Goal: Task Accomplishment & Management: Manage account settings

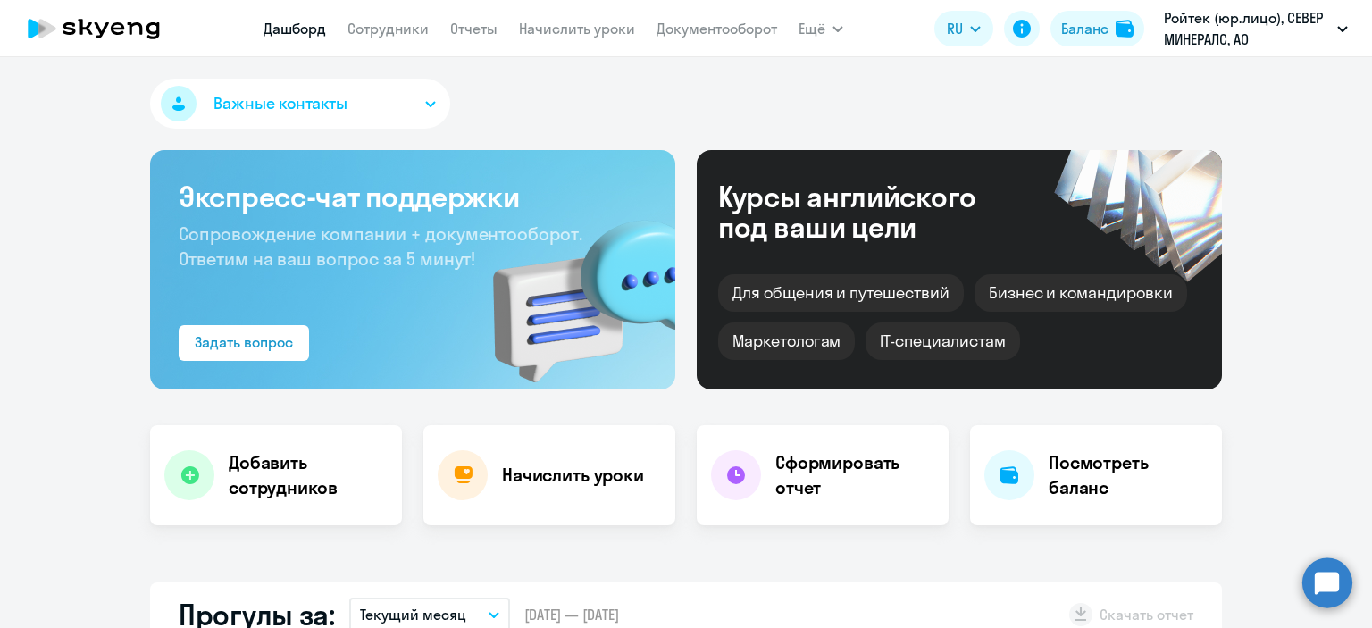
select select "30"
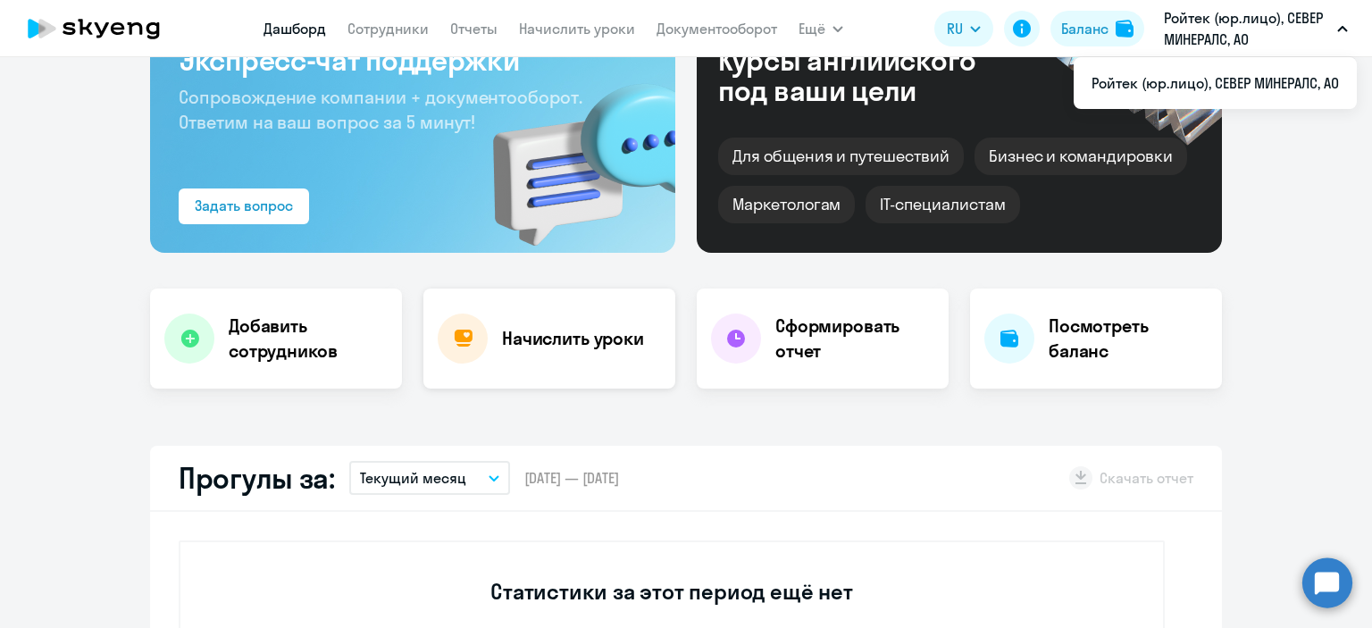
scroll to position [68, 0]
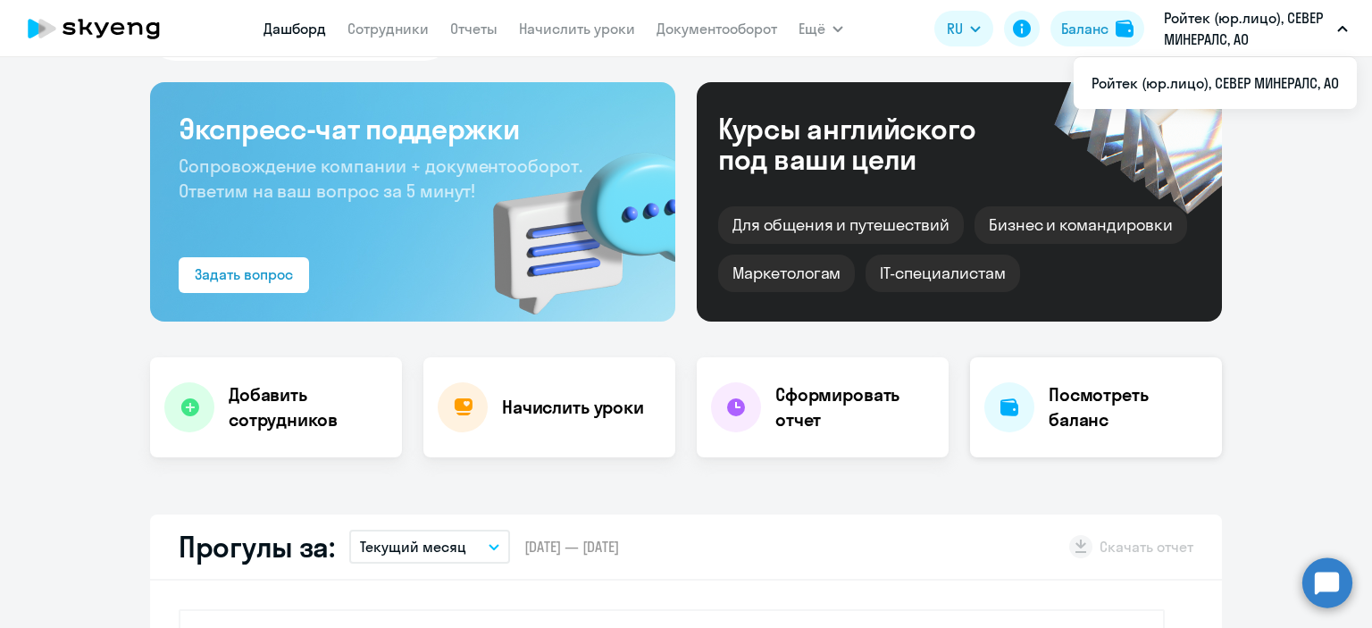
click at [1015, 428] on div at bounding box center [1010, 407] width 50 height 50
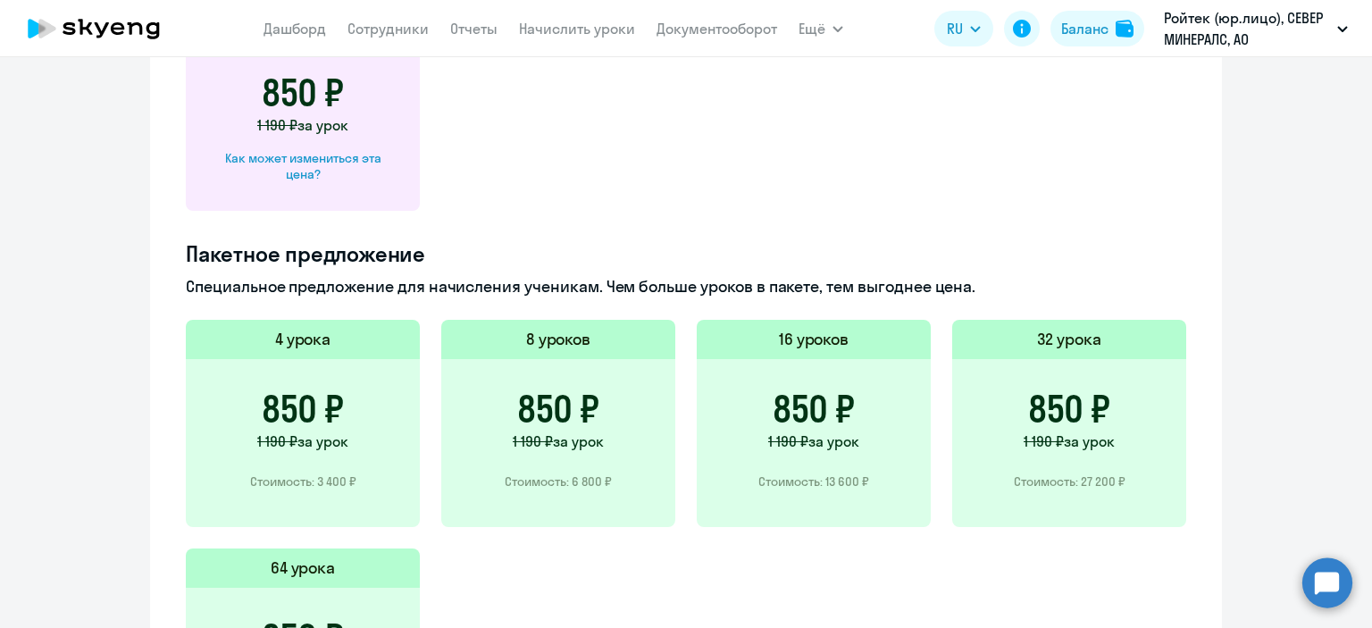
scroll to position [883, 0]
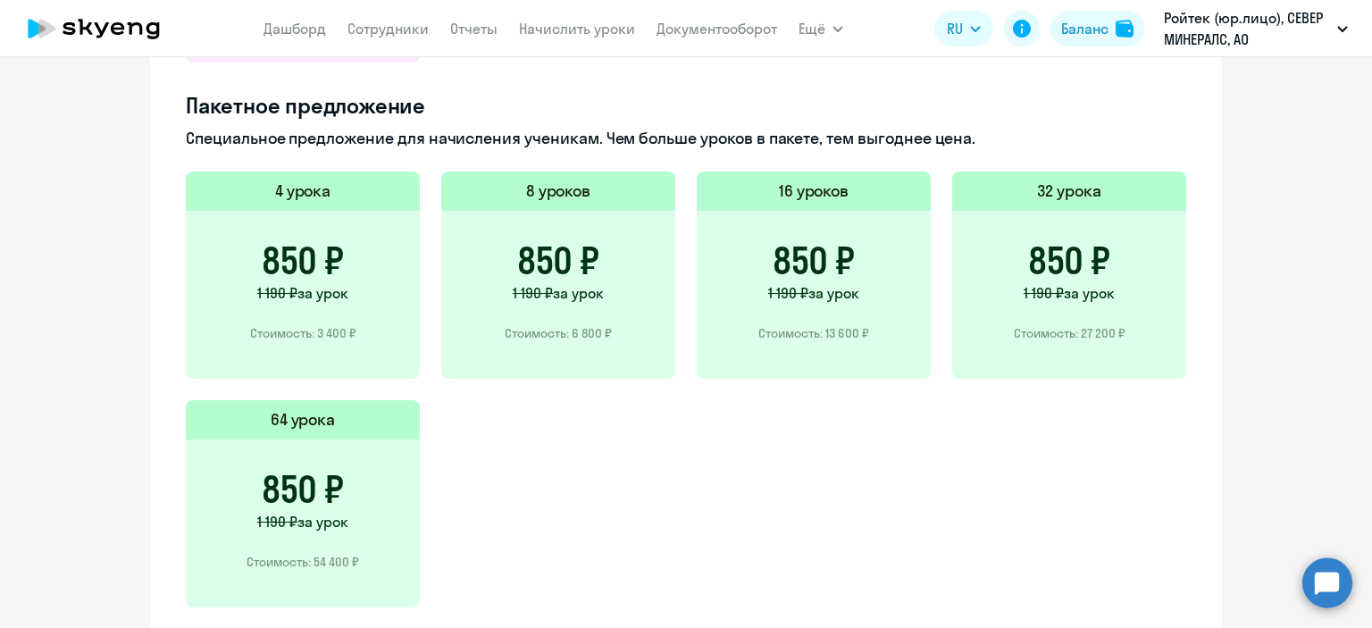
drag, startPoint x: 286, startPoint y: 524, endPoint x: 241, endPoint y: 547, distance: 49.9
drag, startPoint x: 241, startPoint y: 547, endPoint x: 849, endPoint y: 499, distance: 609.5
click at [849, 500] on div "4 урока 850 ₽ 1 190 ₽ за урок Стоимость: 3 400 ₽ 8 уроков 850 ₽ 1 190 ₽ за урок…" at bounding box center [686, 400] width 1001 height 457
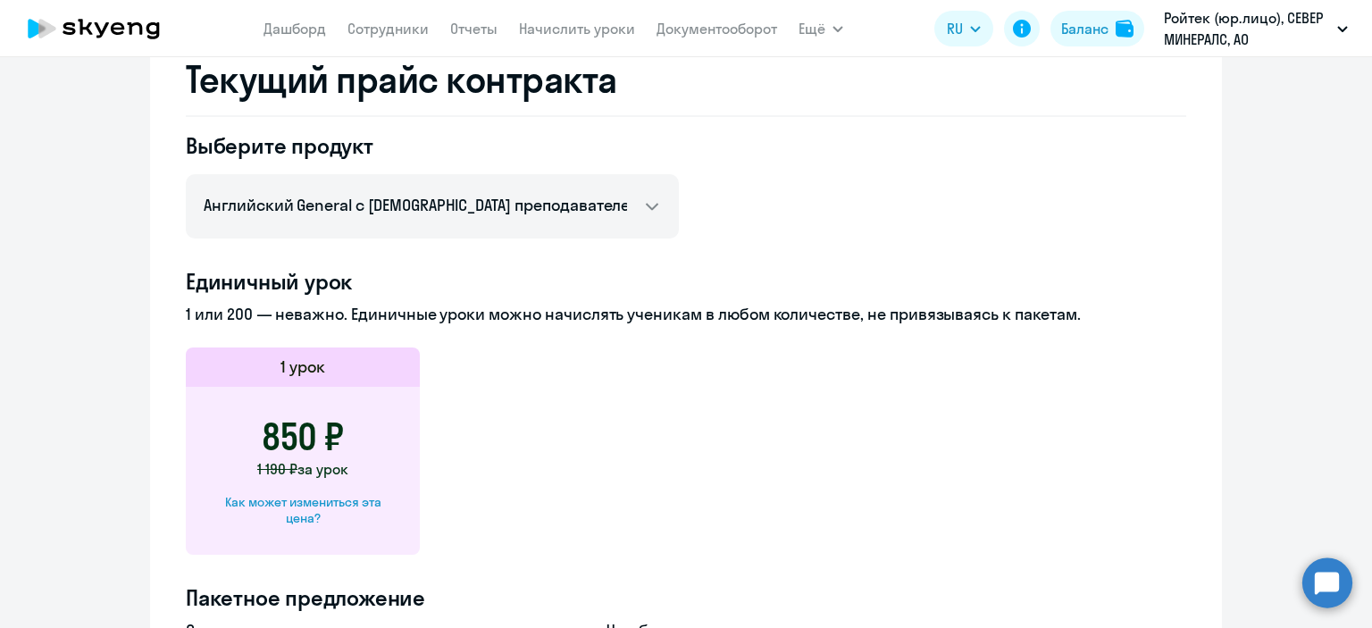
scroll to position [347, 0]
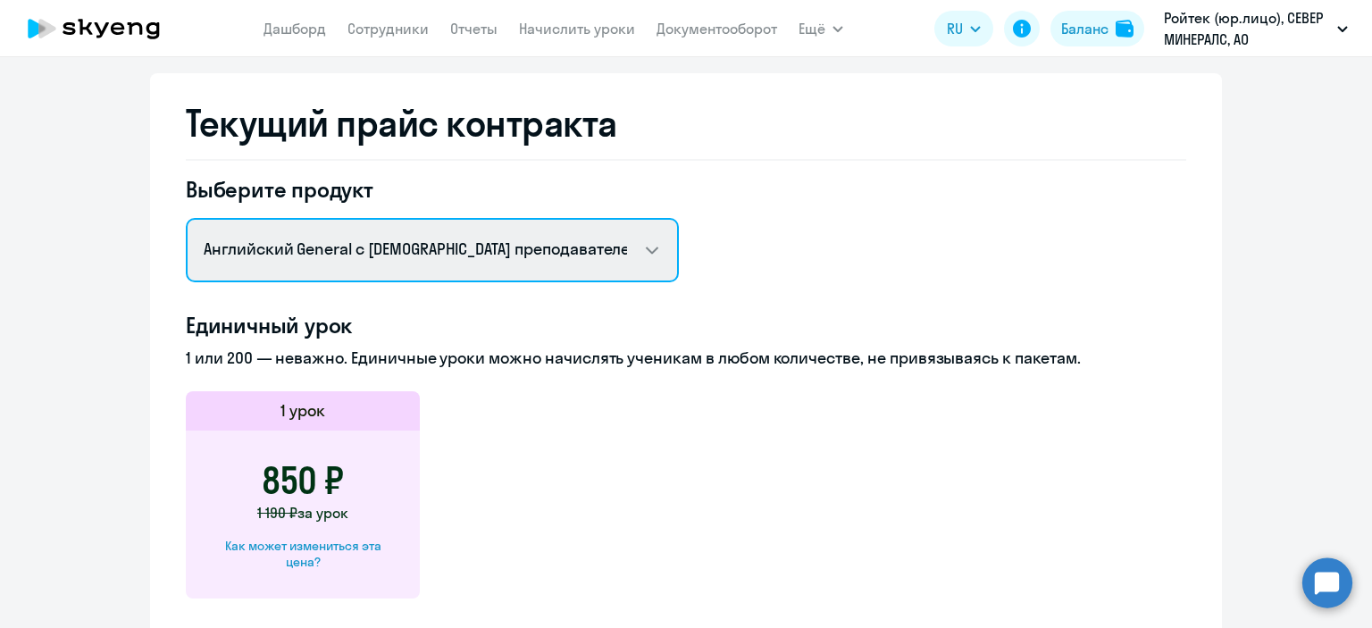
click at [465, 226] on select "Английский General с [DEMOGRAPHIC_DATA] преподавателем Английский General с [DE…" at bounding box center [432, 250] width 493 height 64
click at [186, 218] on select "Английский General с [DEMOGRAPHIC_DATA] преподавателем Английский General с [DE…" at bounding box center [432, 250] width 493 height 64
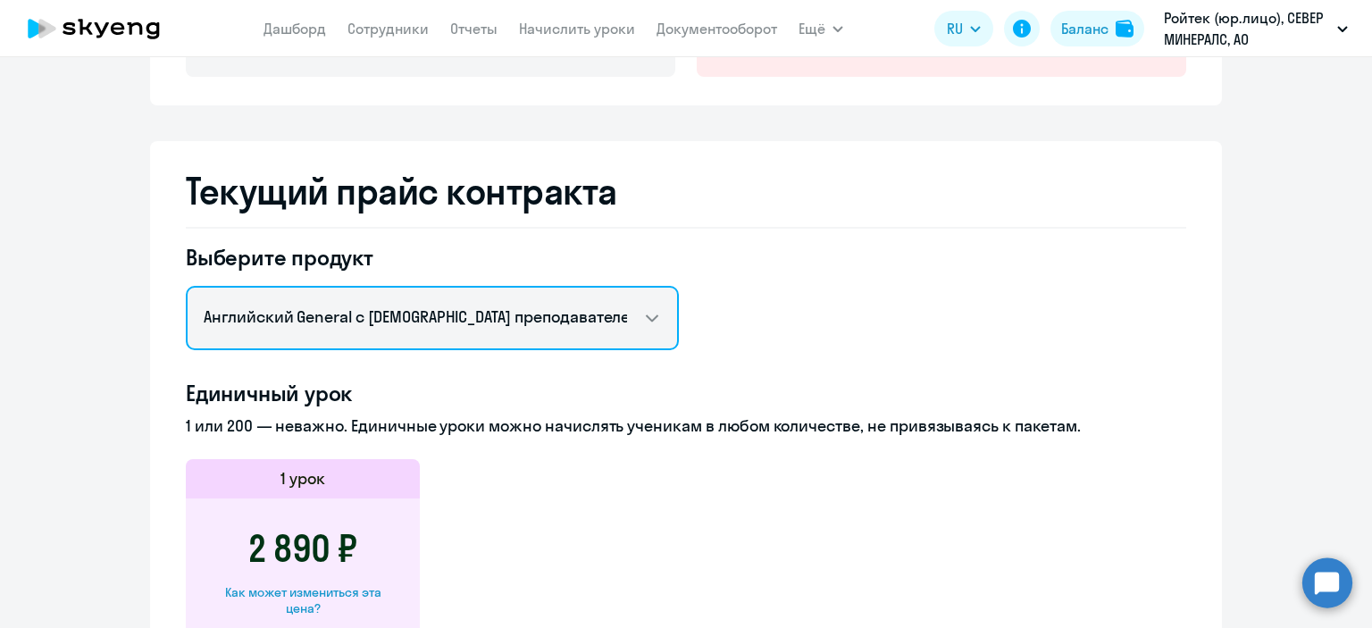
scroll to position [257, 0]
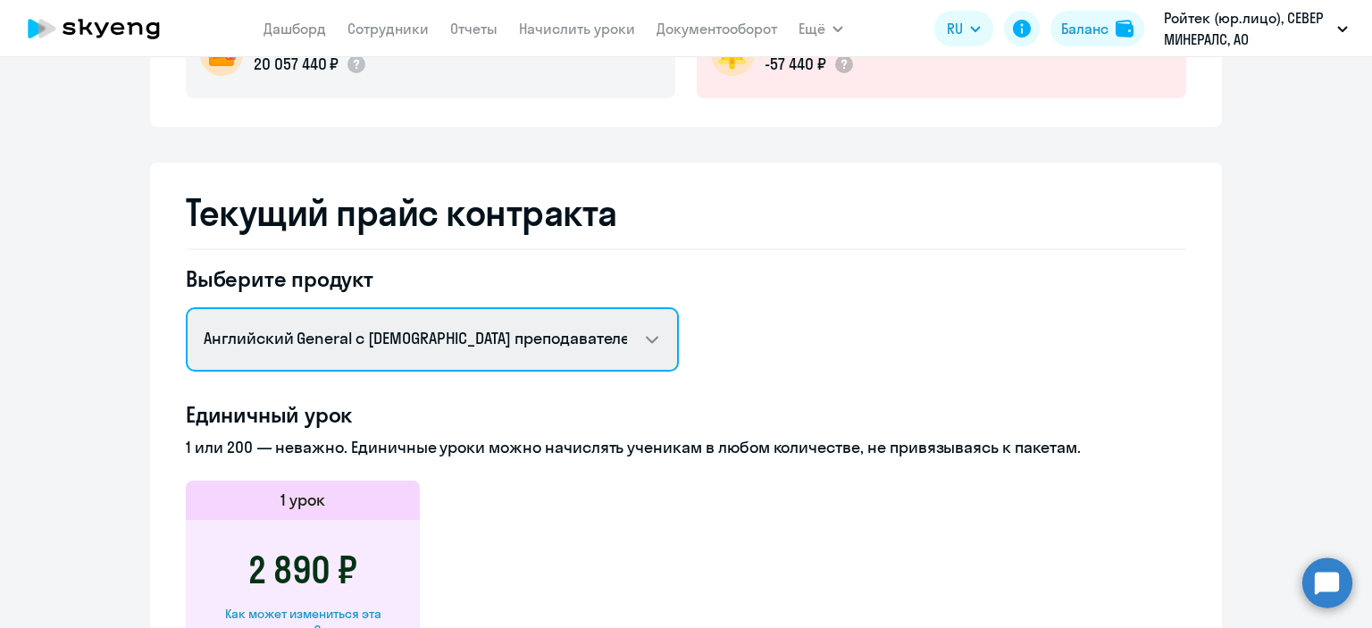
click at [428, 339] on select "Английский General с [DEMOGRAPHIC_DATA] преподавателем Английский General с [DE…" at bounding box center [432, 339] width 493 height 64
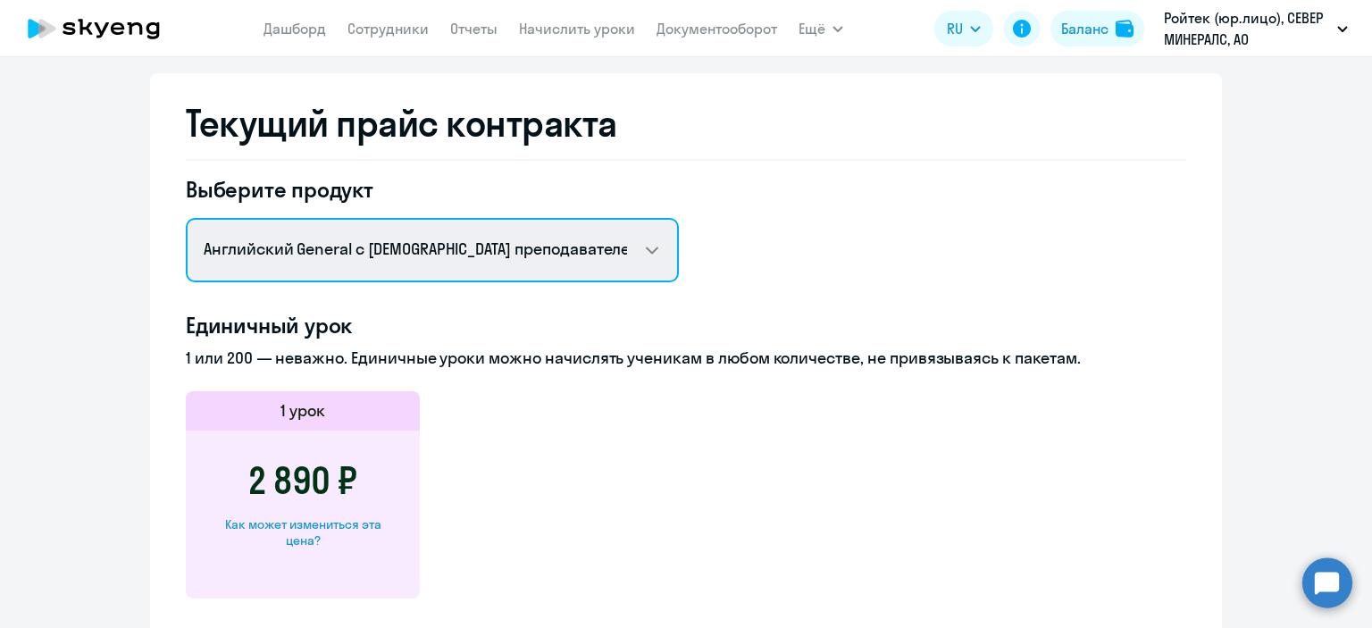
click at [617, 264] on select "Английский General с [DEMOGRAPHIC_DATA] преподавателем Английский General с [DE…" at bounding box center [432, 250] width 493 height 64
click at [186, 218] on select "Английский General с [DEMOGRAPHIC_DATA] преподавателем Английский General с [DE…" at bounding box center [432, 250] width 493 height 64
click at [515, 263] on select "Английский General с [DEMOGRAPHIC_DATA] преподавателем Английский General с [DE…" at bounding box center [432, 250] width 493 height 64
click at [186, 218] on select "Английский General с [DEMOGRAPHIC_DATA] преподавателем Английский General с [DE…" at bounding box center [432, 250] width 493 height 64
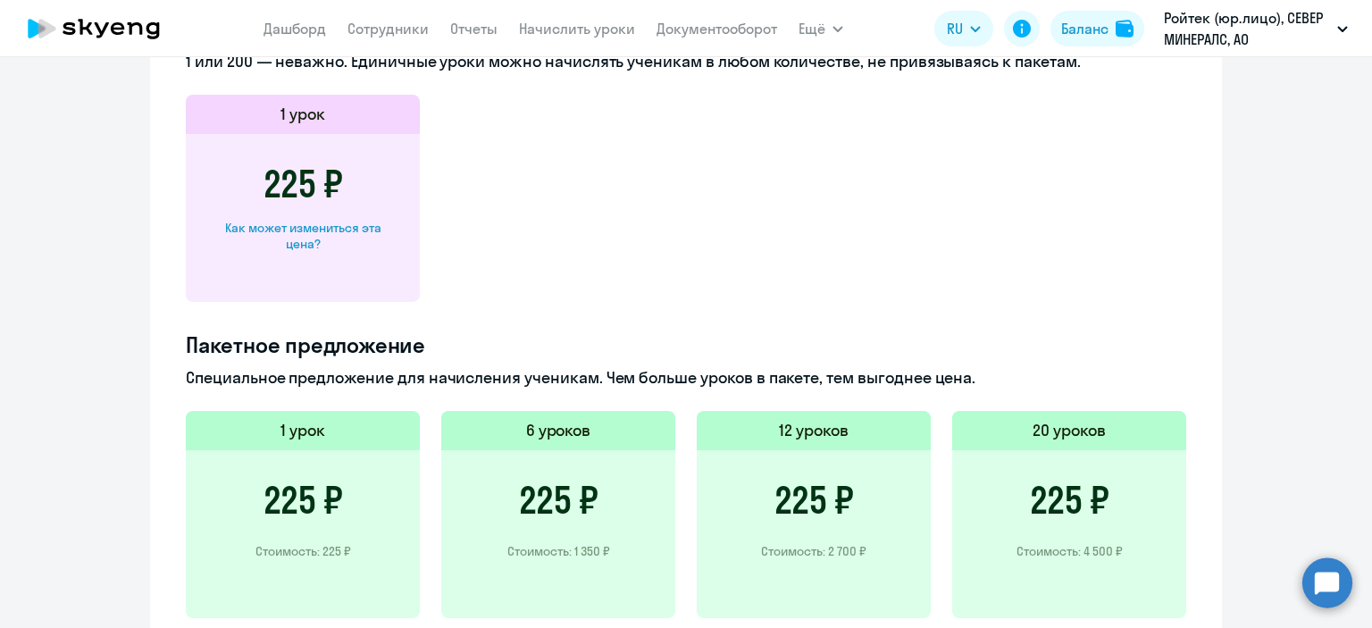
scroll to position [436, 0]
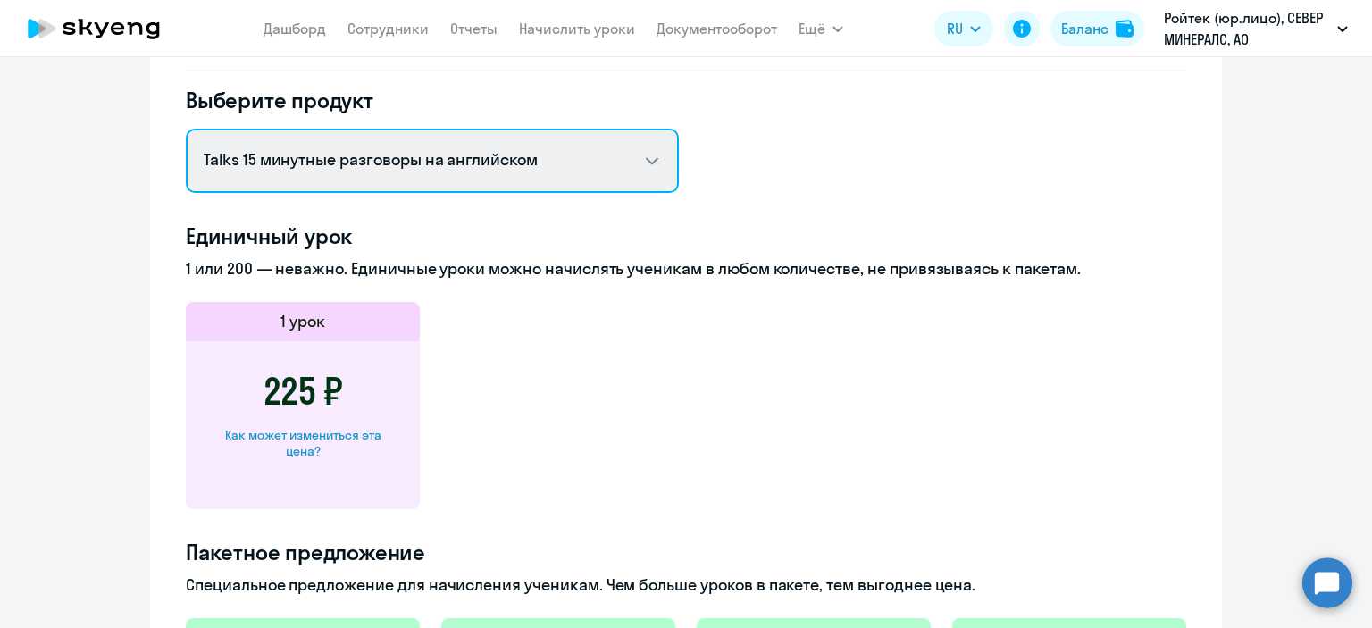
click at [508, 175] on select "Английский General с [DEMOGRAPHIC_DATA] преподавателем Английский General с [DE…" at bounding box center [432, 161] width 493 height 64
select select "english_adult_not_native_speaker"
click at [186, 129] on select "Английский General с [DEMOGRAPHIC_DATA] преподавателем Английский General с [DE…" at bounding box center [432, 161] width 493 height 64
